Goal: Find specific page/section: Find specific page/section

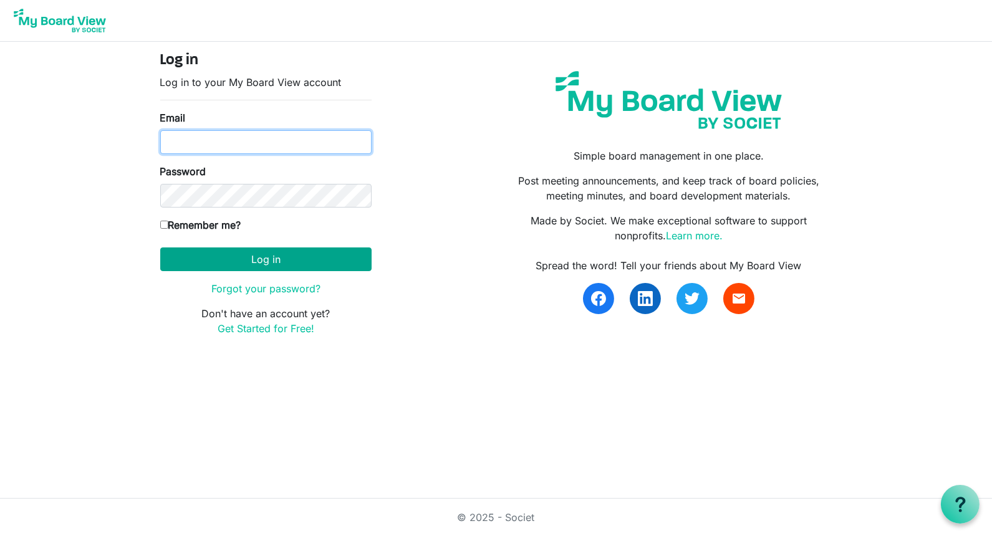
type input "Jessi@habitatsaltlake.org"
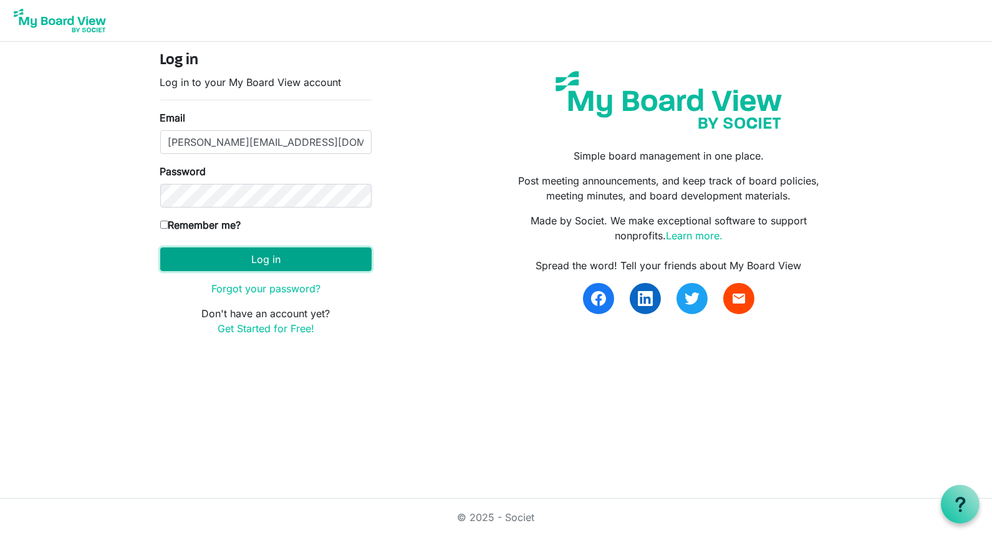
click at [266, 256] on button "Log in" at bounding box center [265, 260] width 211 height 24
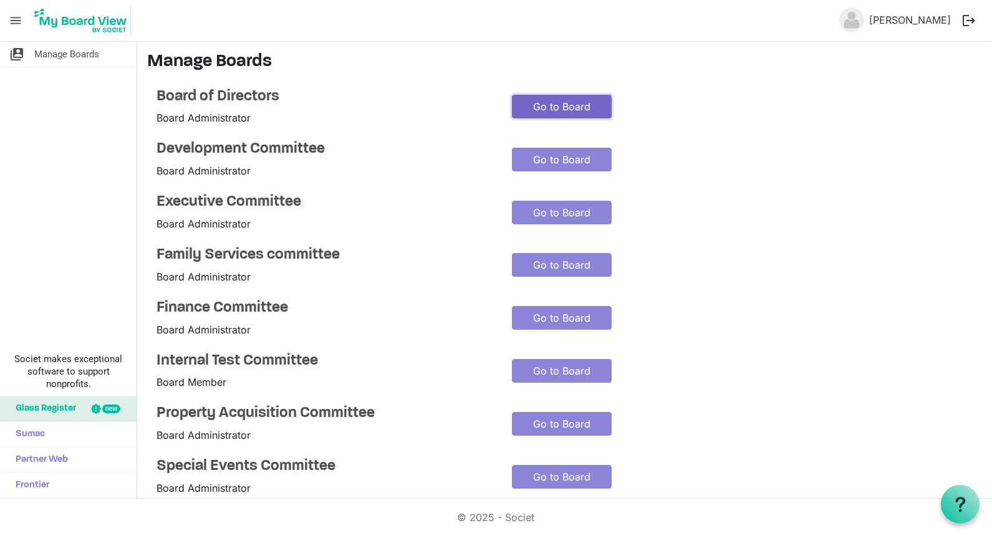
click at [541, 100] on link "Go to Board" at bounding box center [562, 107] width 100 height 24
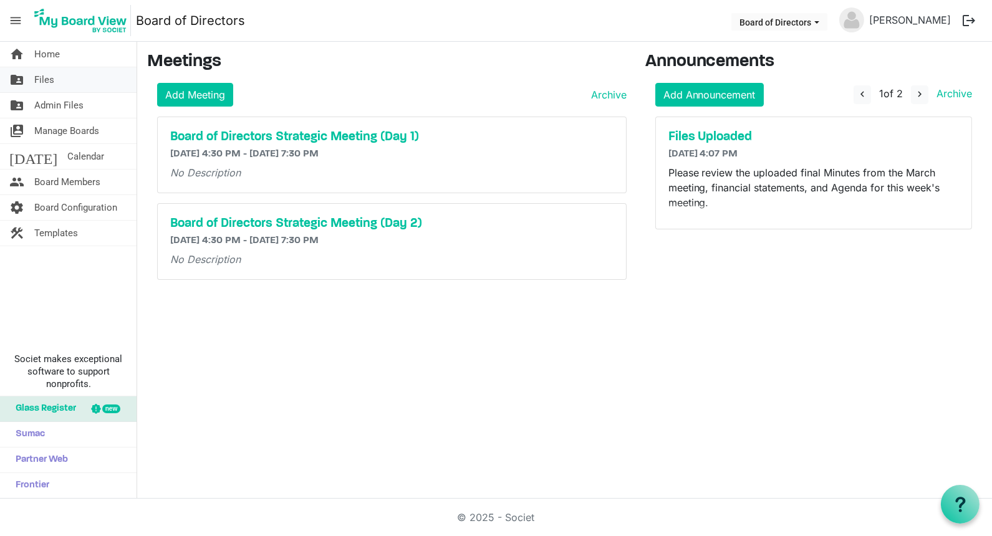
click at [39, 77] on span "Files" at bounding box center [44, 79] width 20 height 25
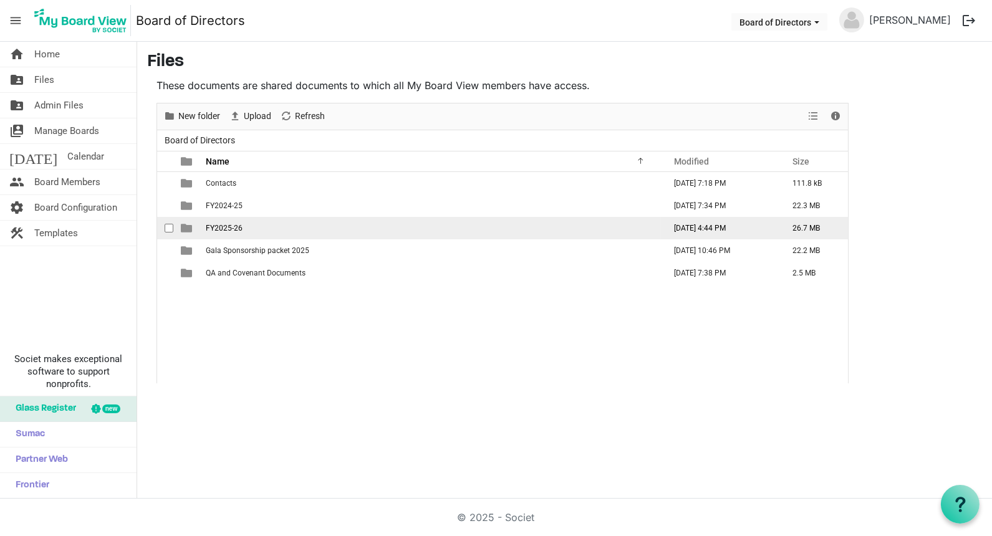
click at [223, 221] on td "FY2025-26" at bounding box center [431, 228] width 459 height 22
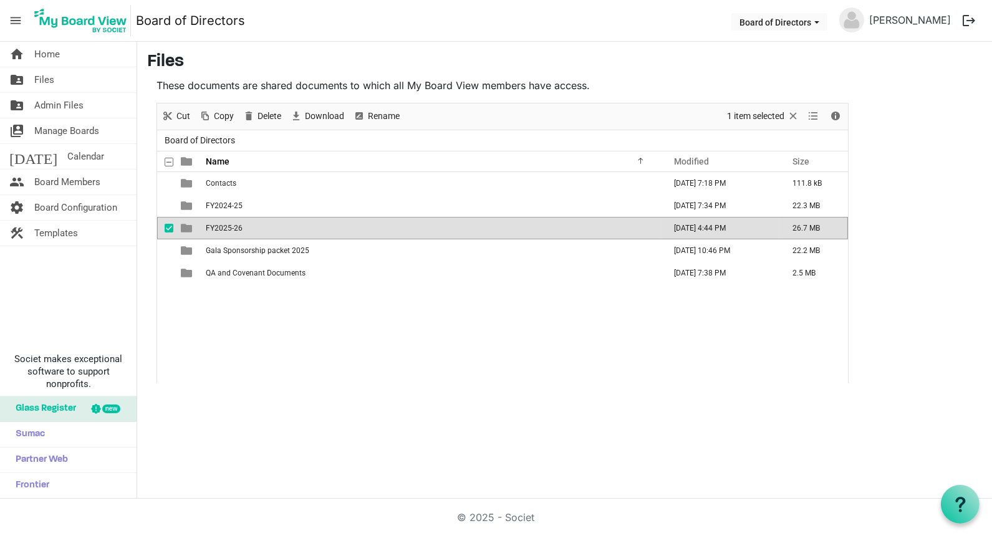
click at [223, 221] on td "FY2025-26" at bounding box center [431, 228] width 459 height 22
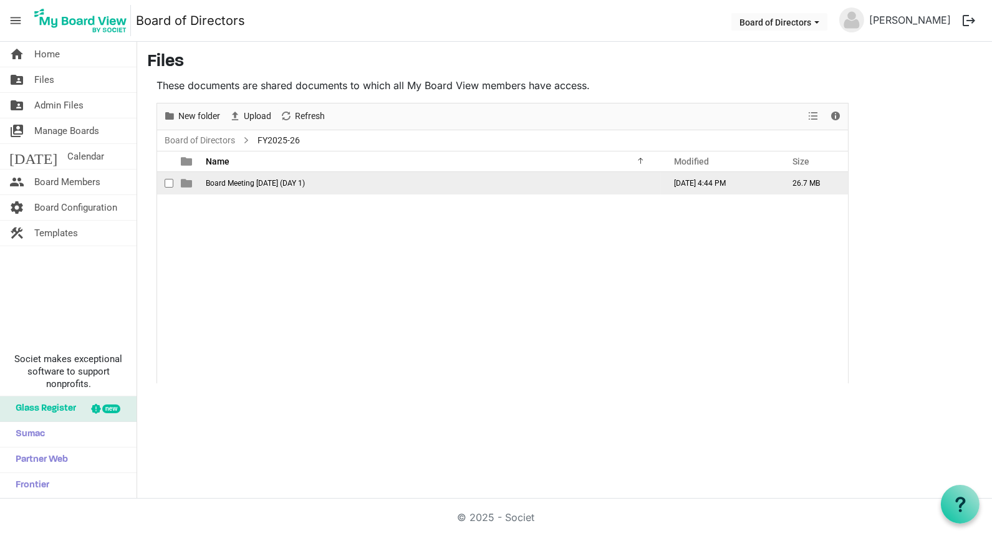
click at [272, 181] on span "Board Meeting [DATE] (DAY 1)" at bounding box center [255, 183] width 99 height 9
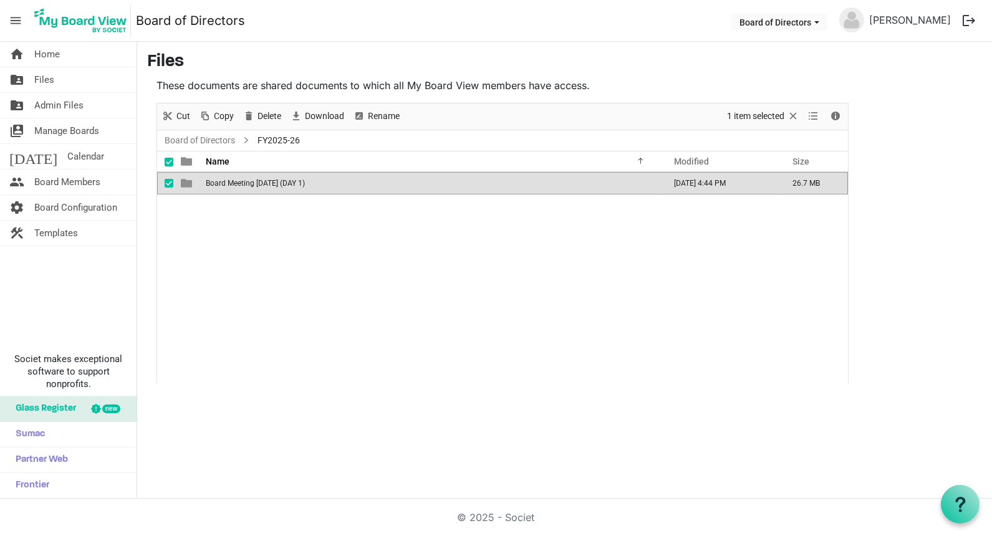
click at [272, 181] on span "Board Meeting [DATE] (DAY 1)" at bounding box center [255, 183] width 99 height 9
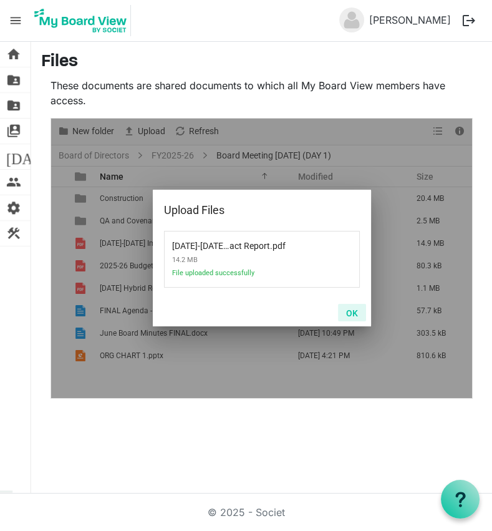
click at [354, 310] on button "OK" at bounding box center [352, 312] width 28 height 17
